Goal: Task Accomplishment & Management: Complete application form

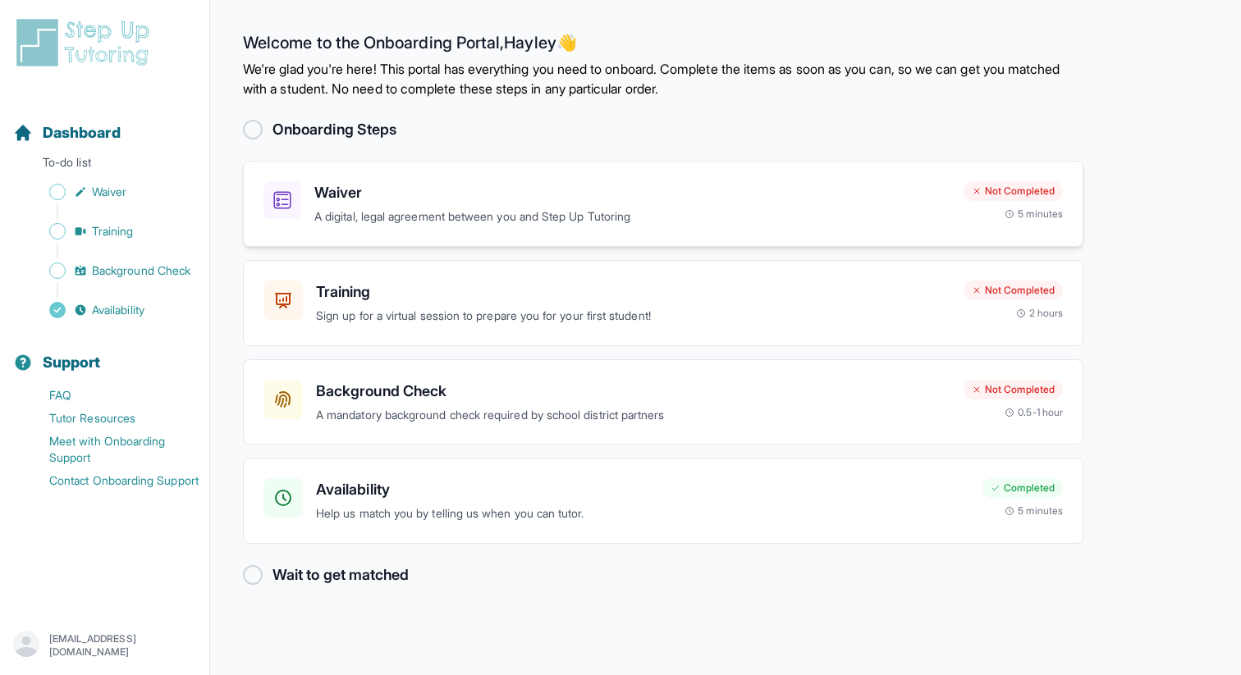
click at [342, 198] on h3 "Waiver" at bounding box center [632, 192] width 636 height 23
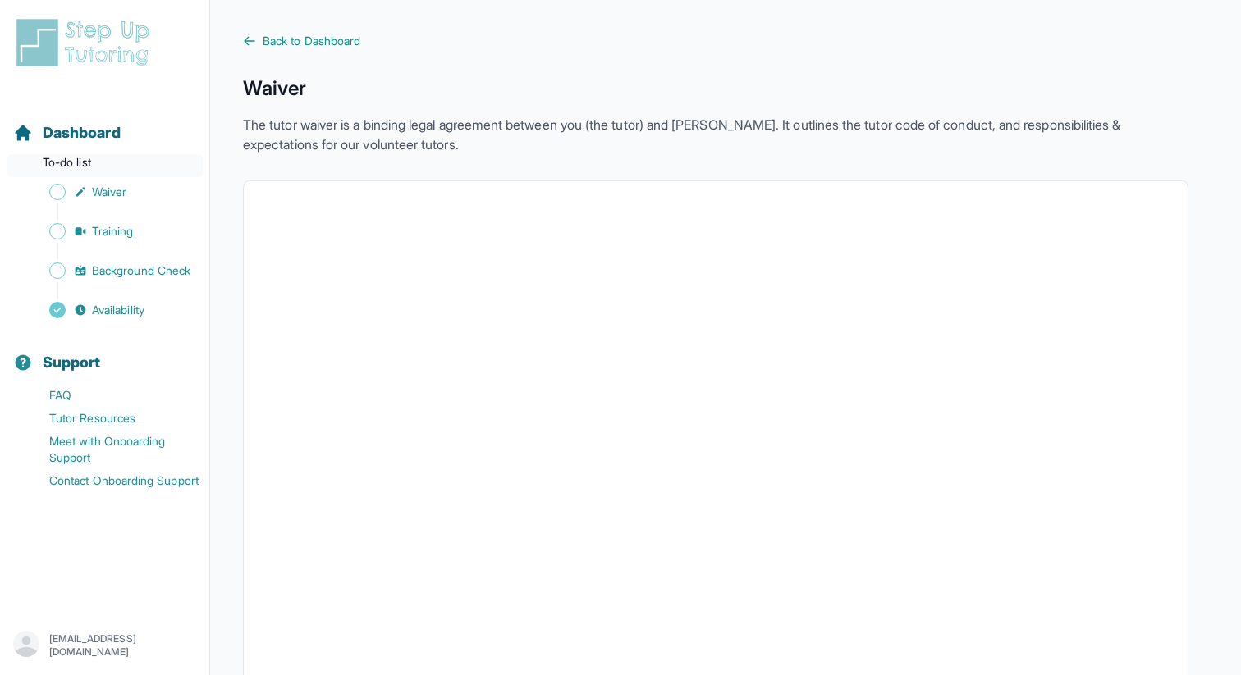
click at [108, 159] on p "To-do list" at bounding box center [105, 165] width 196 height 23
click at [80, 161] on p "To-do list" at bounding box center [105, 165] width 196 height 23
click at [83, 141] on span "Dashboard" at bounding box center [82, 132] width 78 height 23
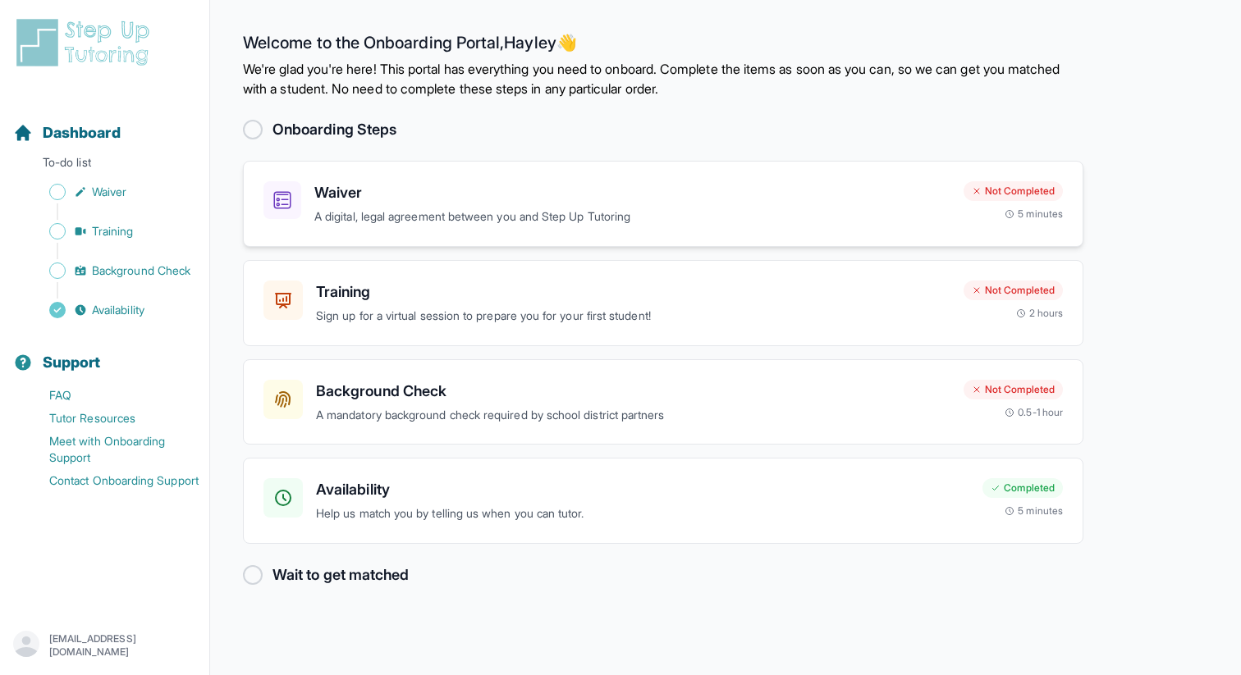
click at [417, 192] on h3 "Waiver" at bounding box center [632, 192] width 636 height 23
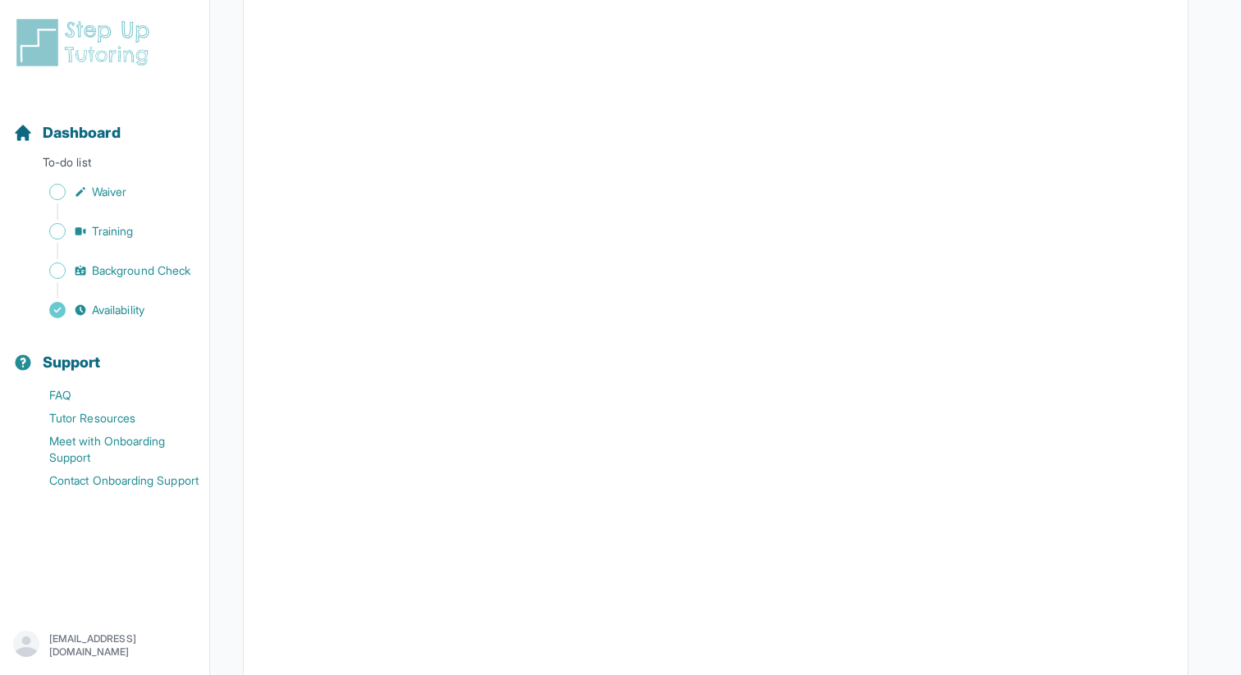
scroll to position [2312, 0]
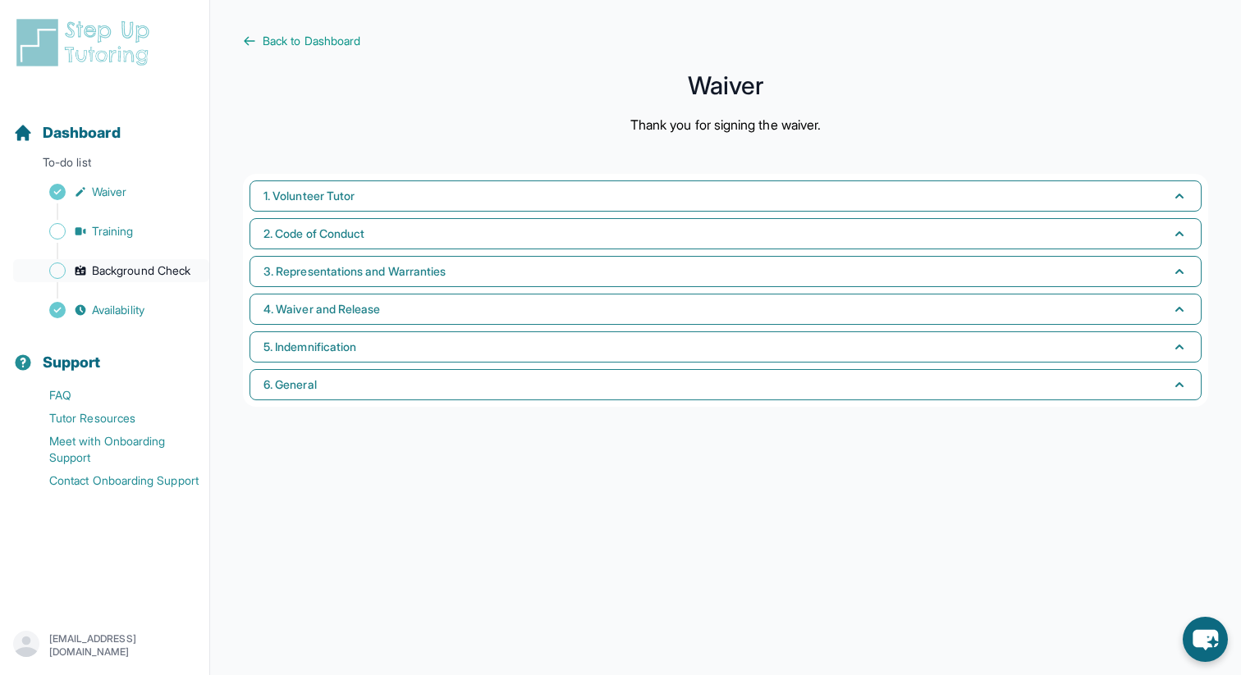
click at [103, 263] on span "Background Check" at bounding box center [141, 271] width 98 height 16
